Goal: Download file/media

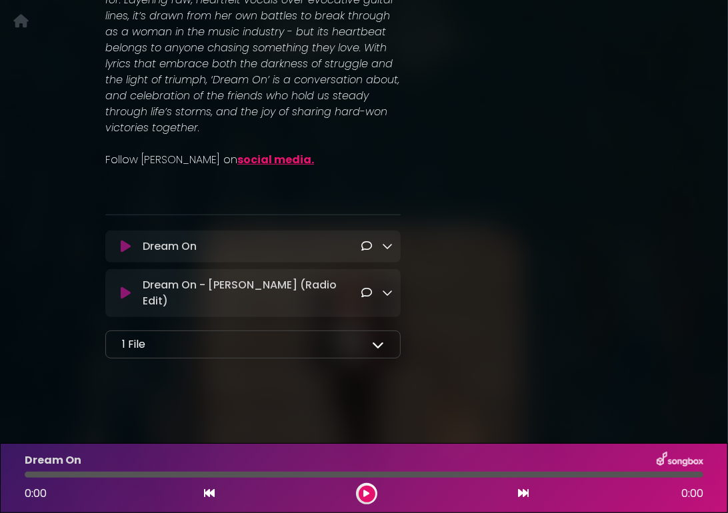
scroll to position [447, 0]
click at [381, 346] on icon at bounding box center [378, 345] width 12 height 12
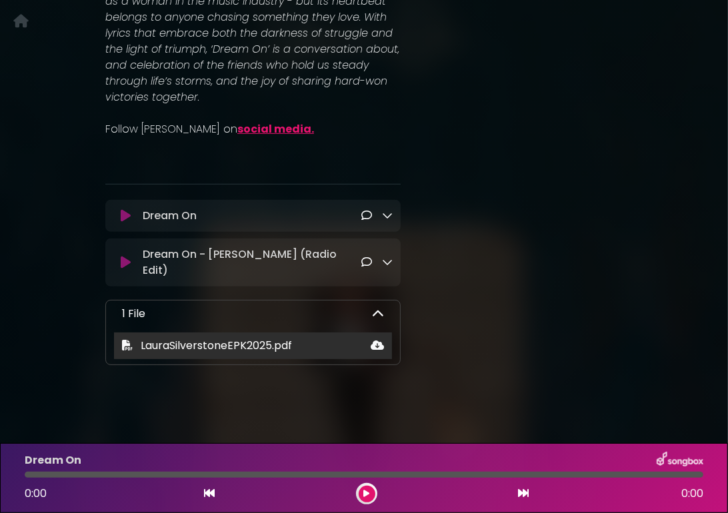
click at [287, 353] on span "LauraSilverstoneEPK2025.pdf" at bounding box center [216, 345] width 151 height 15
click at [375, 351] on icon at bounding box center [377, 345] width 13 height 11
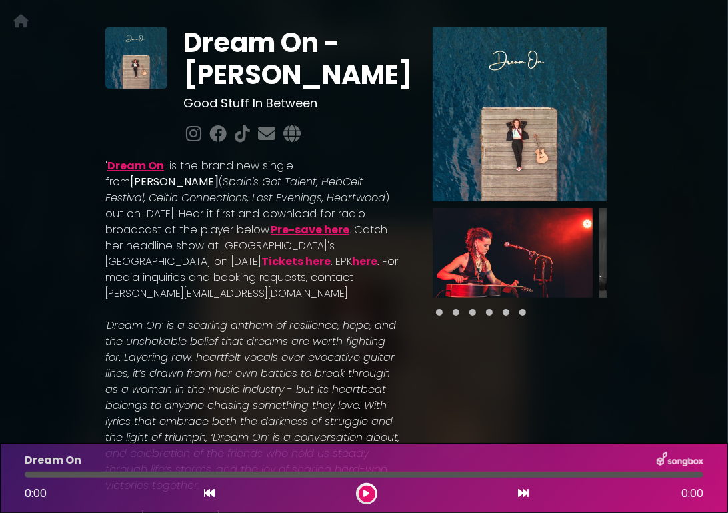
scroll to position [0, 0]
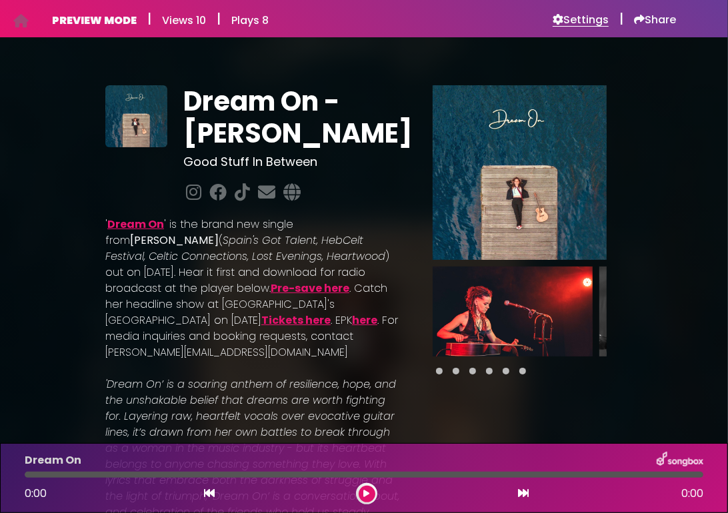
click at [585, 23] on h6 "Settings" at bounding box center [581, 19] width 56 height 13
click at [352, 328] on link "here" at bounding box center [364, 320] width 25 height 15
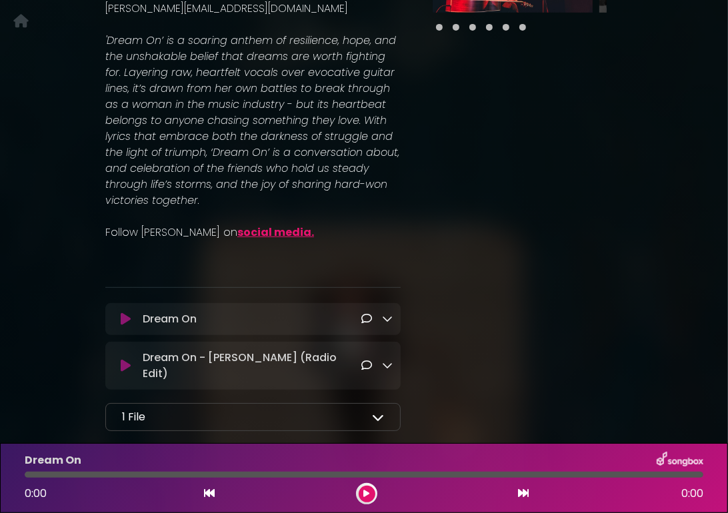
scroll to position [429, 0]
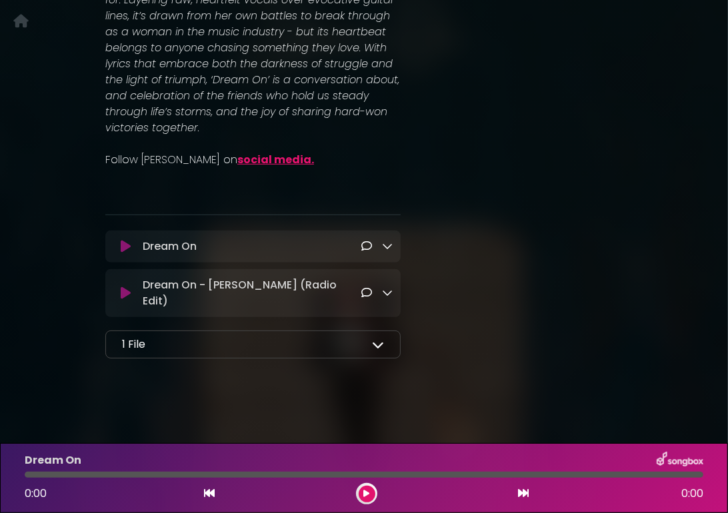
click at [379, 351] on icon at bounding box center [378, 345] width 12 height 12
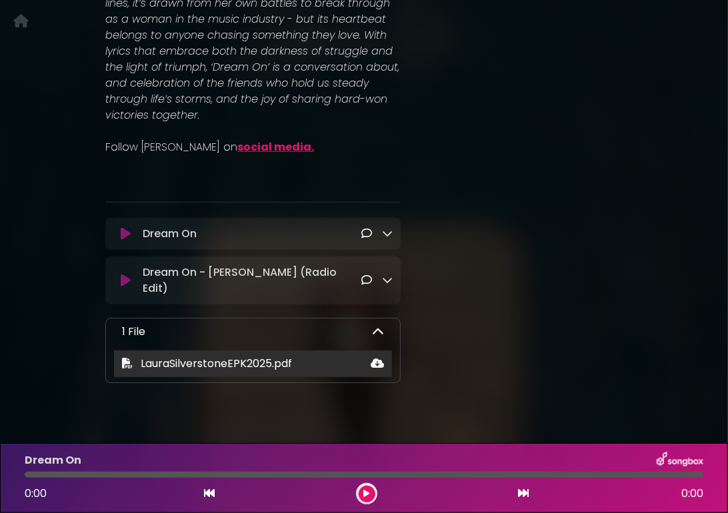
click at [279, 371] on span "LauraSilverstoneEPK2025.pdf" at bounding box center [216, 363] width 151 height 15
click at [378, 369] on icon at bounding box center [377, 363] width 13 height 11
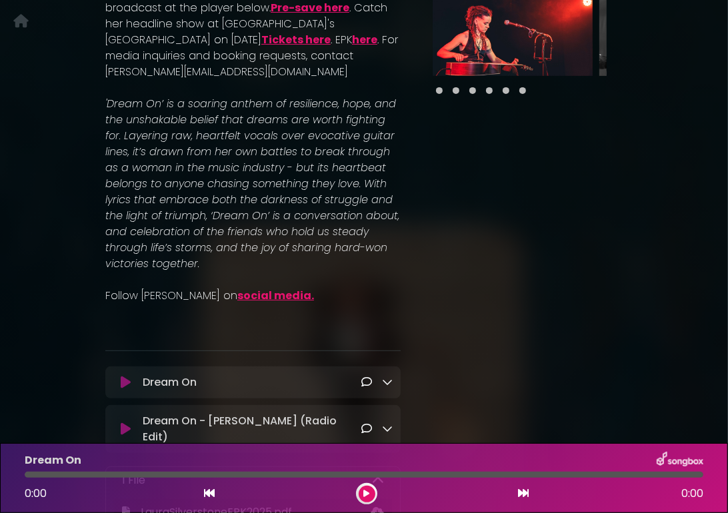
scroll to position [203, 0]
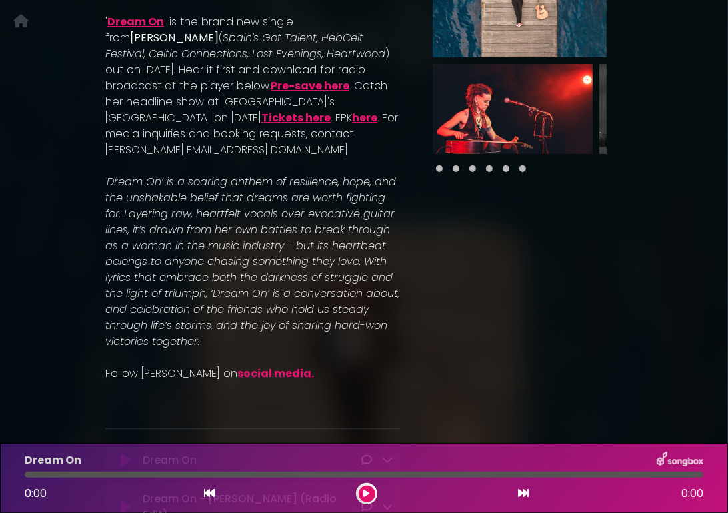
click at [352, 125] on link "here" at bounding box center [364, 117] width 25 height 15
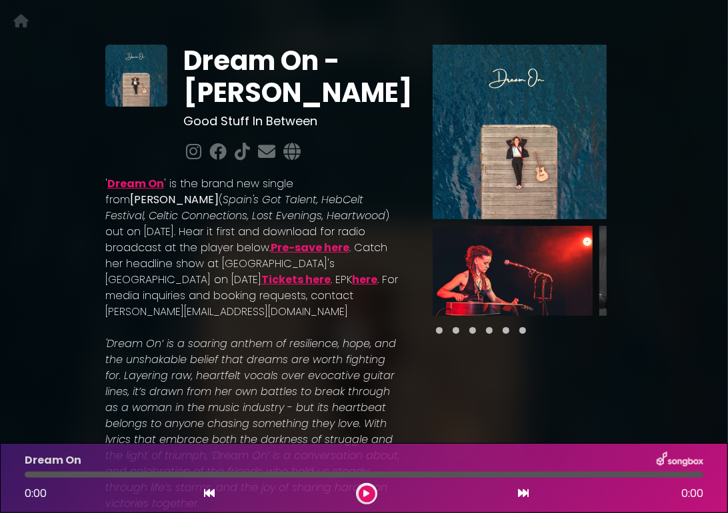
scroll to position [0, 0]
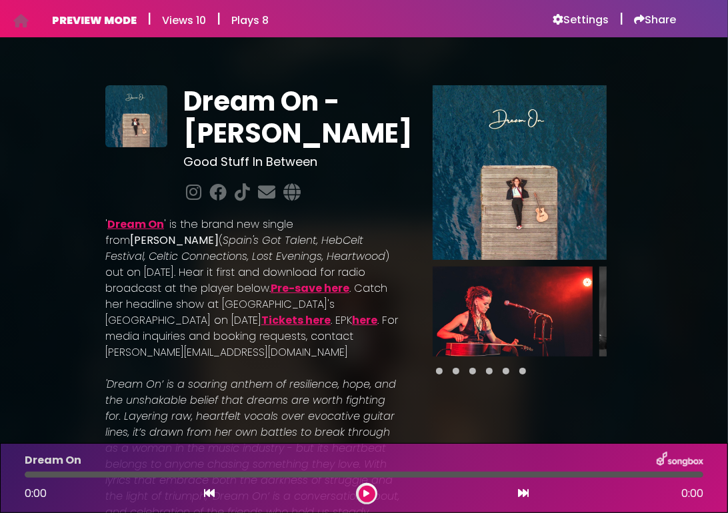
click at [417, 155] on div at bounding box center [520, 231] width 206 height 293
drag, startPoint x: 207, startPoint y: 355, endPoint x: 249, endPoint y: 355, distance: 42.7
click at [250, 356] on p "' Dream On ' is the brand new single from Laura Silverstone ( Spain's Got Talen…" at bounding box center [252, 289] width 295 height 144
click at [249, 355] on p "' Dream On ' is the brand new single from Laura Silverstone ( Spain's Got Talen…" at bounding box center [252, 289] width 295 height 144
drag, startPoint x: 222, startPoint y: 353, endPoint x: 254, endPoint y: 354, distance: 32.0
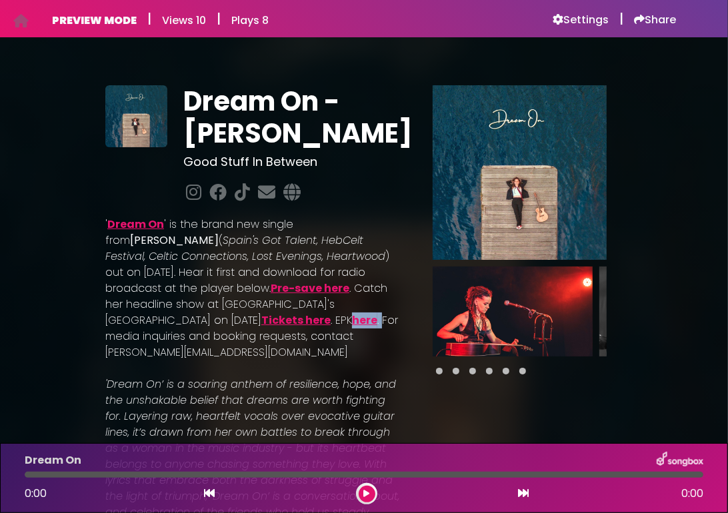
click at [254, 354] on p "' Dream On ' is the brand new single from Laura Silverstone ( Spain's Got Talen…" at bounding box center [252, 289] width 295 height 144
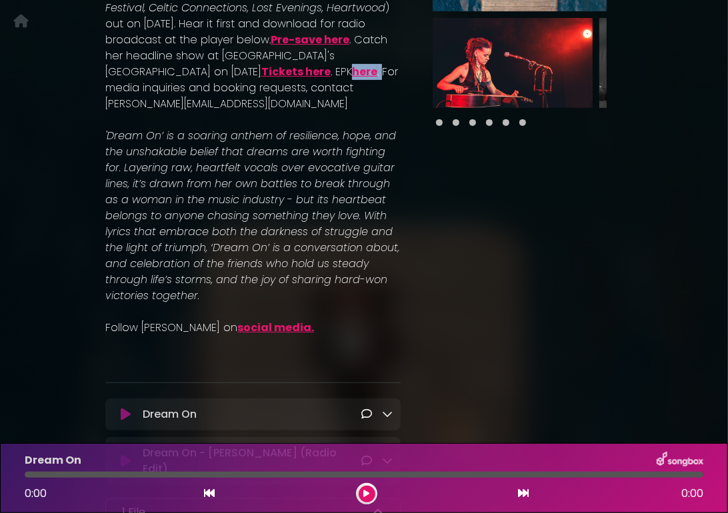
scroll to position [233, 0]
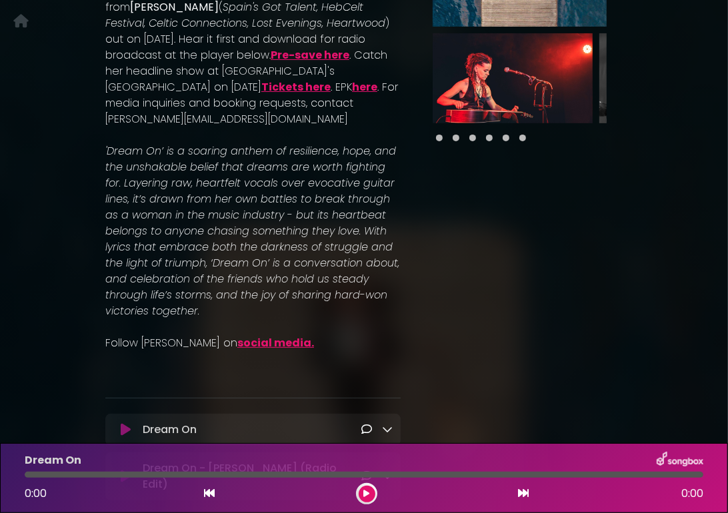
click at [267, 127] on p "' Dream On ' is the brand new single from Laura Silverstone ( Spain's Got Talen…" at bounding box center [252, 55] width 295 height 144
drag, startPoint x: 251, startPoint y: 118, endPoint x: 225, endPoint y: 119, distance: 26.0
click at [225, 119] on p "' Dream On ' is the brand new single from Laura Silverstone ( Spain's Got Talen…" at bounding box center [252, 55] width 295 height 144
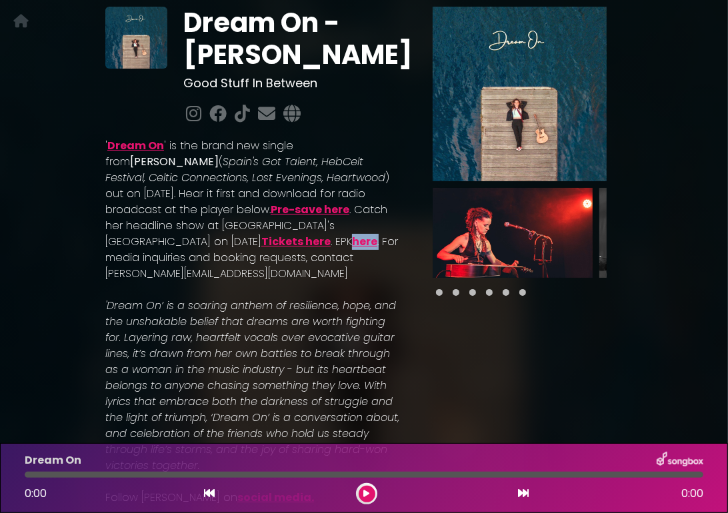
scroll to position [0, 0]
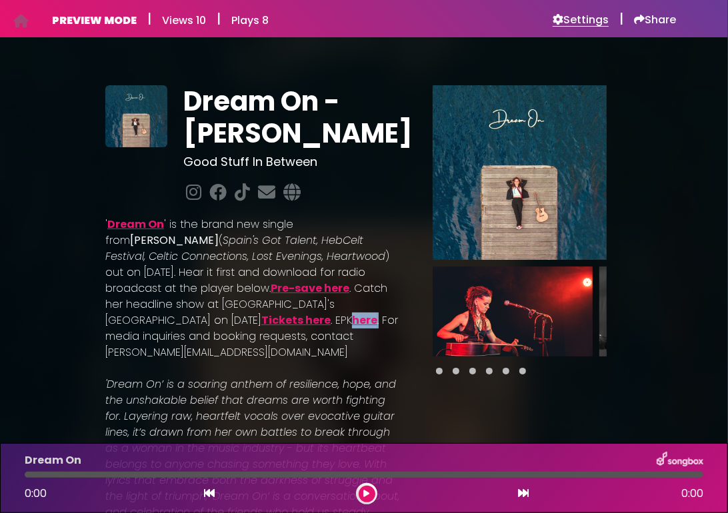
click at [588, 20] on h6 "Settings" at bounding box center [581, 19] width 56 height 13
click at [352, 328] on link "here." at bounding box center [366, 320] width 28 height 15
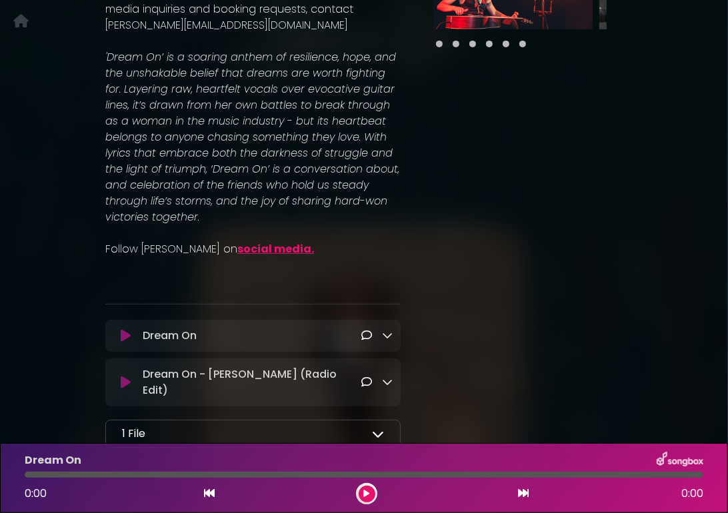
scroll to position [447, 0]
